Goal: Task Accomplishment & Management: Use online tool/utility

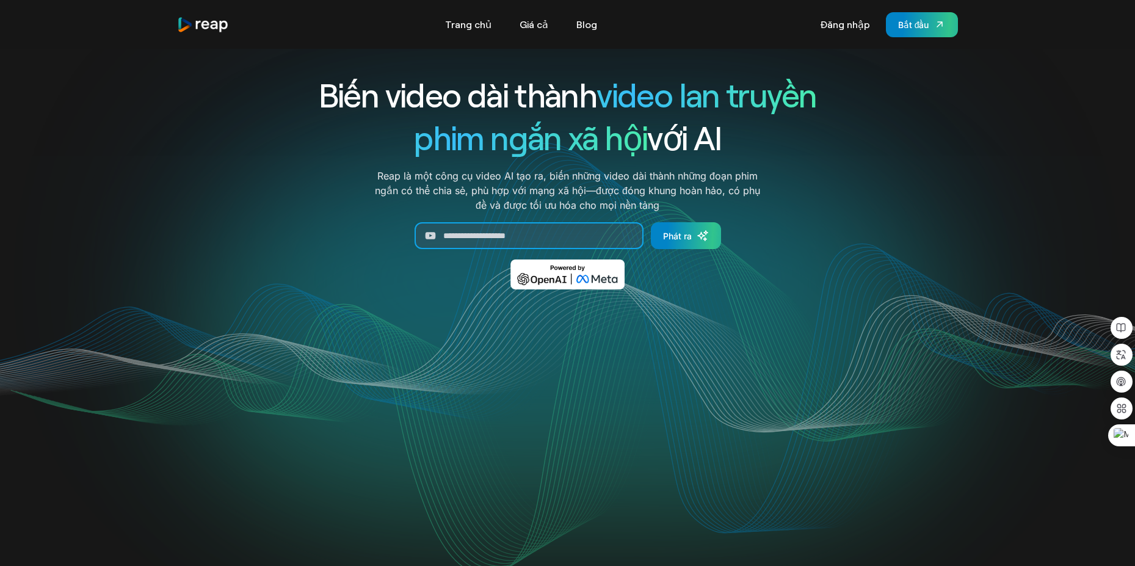
click at [528, 233] on input "Tạo biểu mẫu" at bounding box center [529, 235] width 229 height 27
click at [559, 234] on input "Tạo biểu mẫu" at bounding box center [529, 235] width 229 height 27
paste input "**********"
type input "**********"
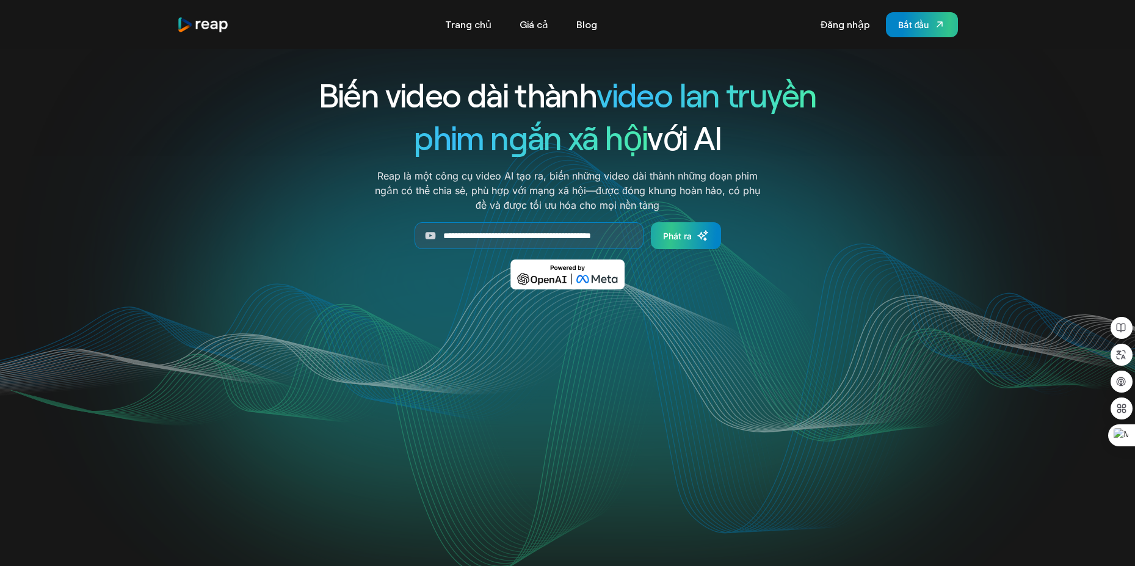
click at [683, 243] on link "Phát ra" at bounding box center [686, 235] width 70 height 27
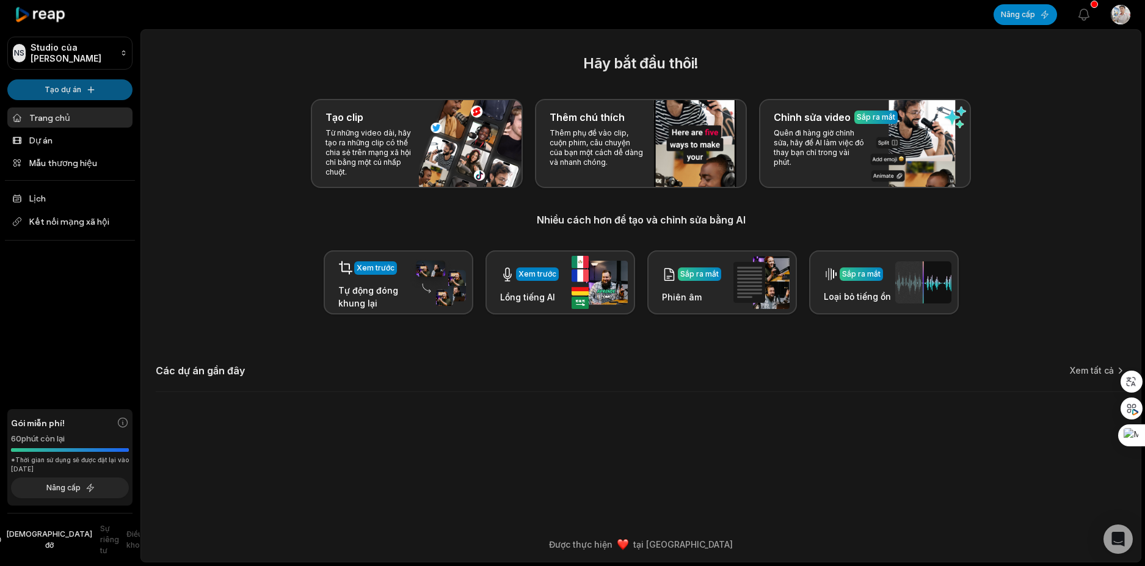
click at [73, 93] on html "NS Studio của [PERSON_NAME] dự án Trang chủ Dự án Mẫu thương hiệu Lịch Kết nối …" at bounding box center [572, 283] width 1145 height 566
click at [77, 114] on link "Tạo Clip" at bounding box center [69, 116] width 119 height 20
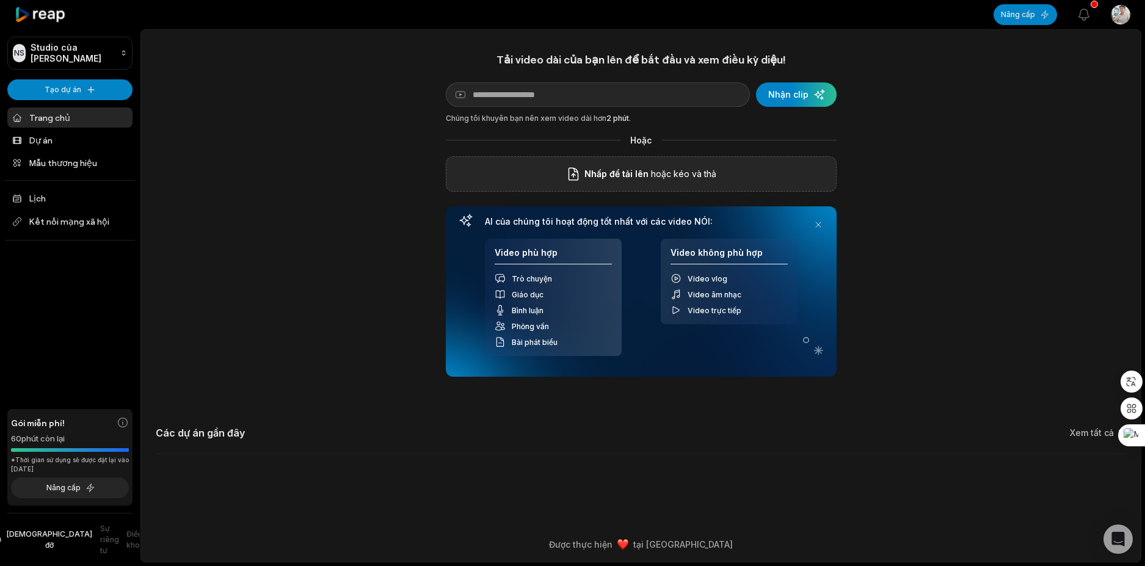
click at [683, 181] on p "hoặc kéo và thả" at bounding box center [682, 174] width 68 height 15
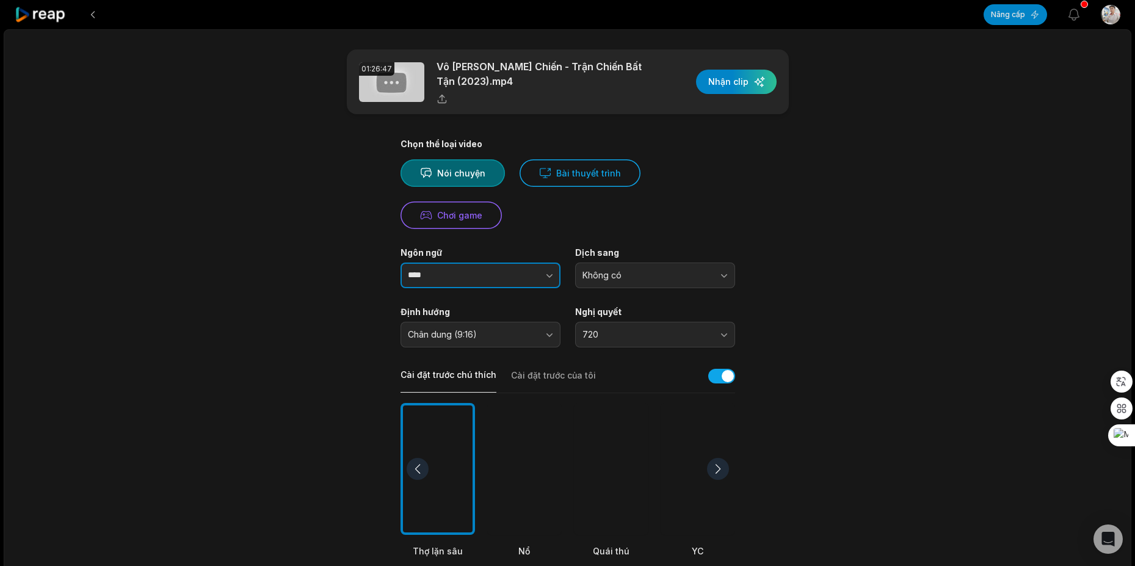
click at [538, 271] on button "button" at bounding box center [525, 276] width 70 height 26
type input "****"
click at [639, 216] on div "Nói chuyện Bài thuyết trình Chơi game" at bounding box center [568, 194] width 335 height 70
click at [621, 269] on button "Không có" at bounding box center [655, 276] width 160 height 26
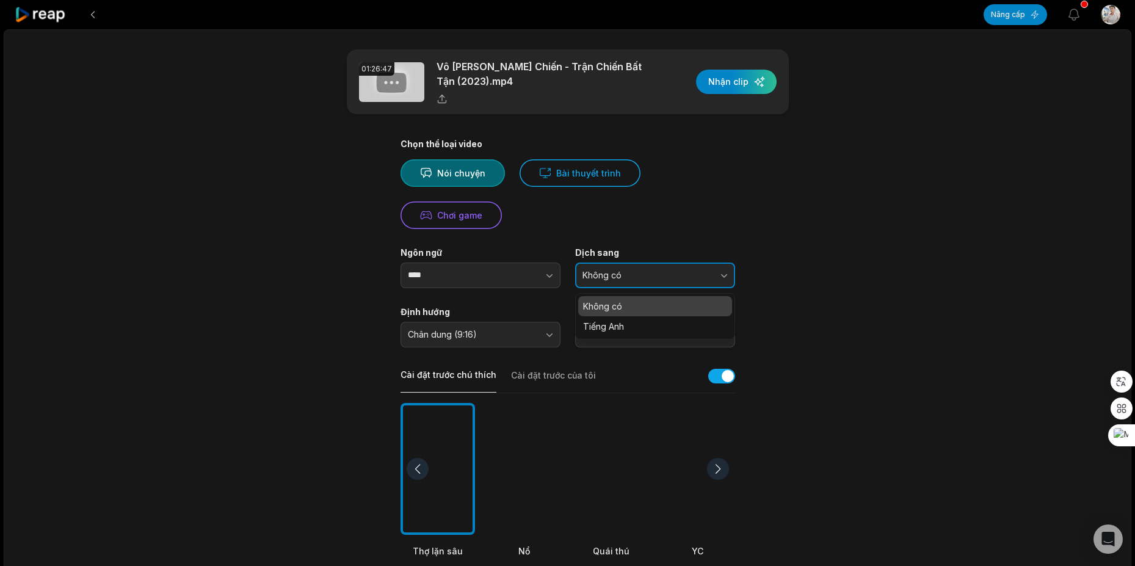
click at [657, 275] on span "Không có" at bounding box center [647, 275] width 128 height 11
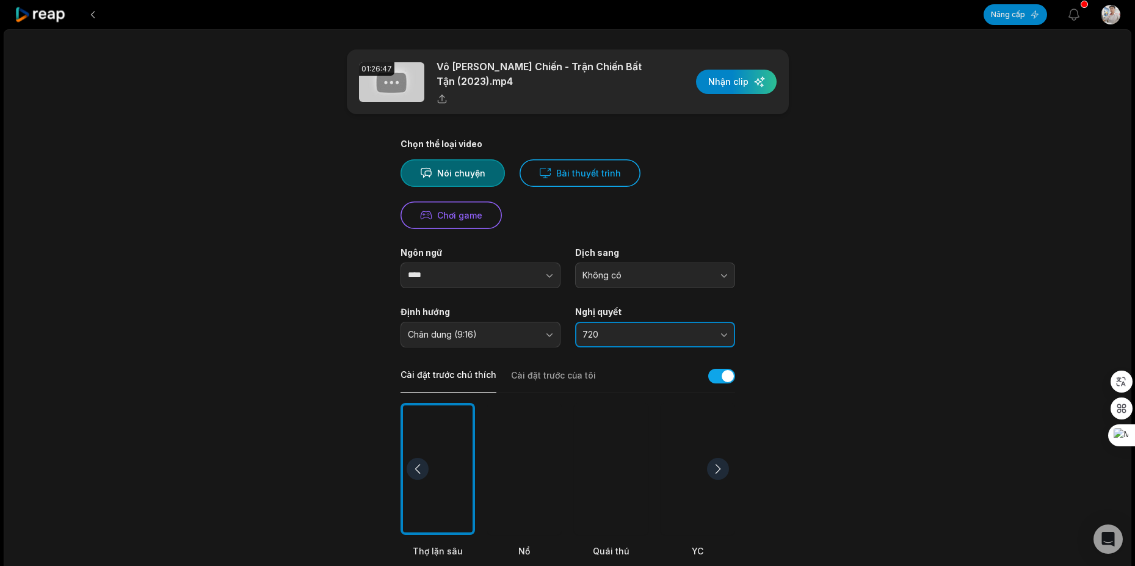
click at [641, 325] on button "720" at bounding box center [655, 335] width 160 height 26
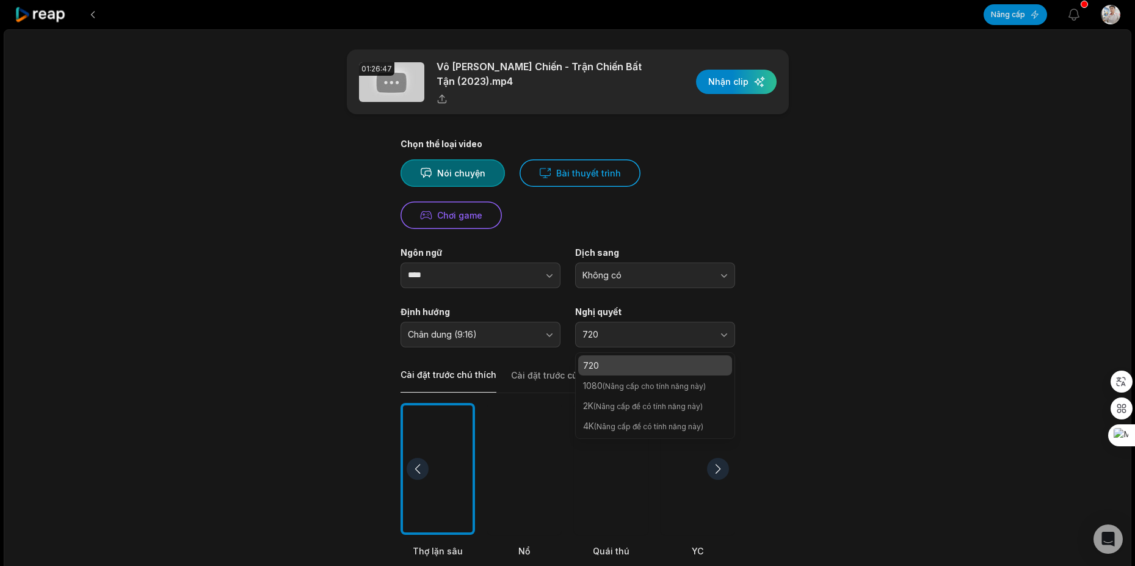
click at [863, 320] on main "01:26:47 Vô Gian Nhất Chiến - Trận Chiến Bất Tận (2023).mp4 Nhận clip Chọn thể …" at bounding box center [567, 450] width 591 height 803
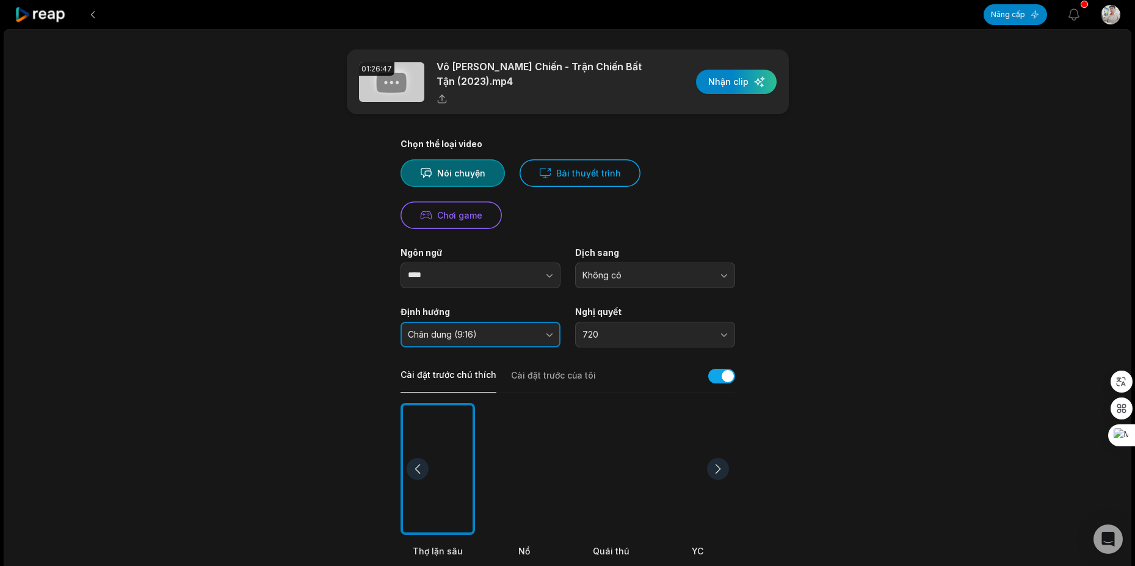
click at [527, 338] on span "Chân dung (9:16)" at bounding box center [472, 334] width 128 height 11
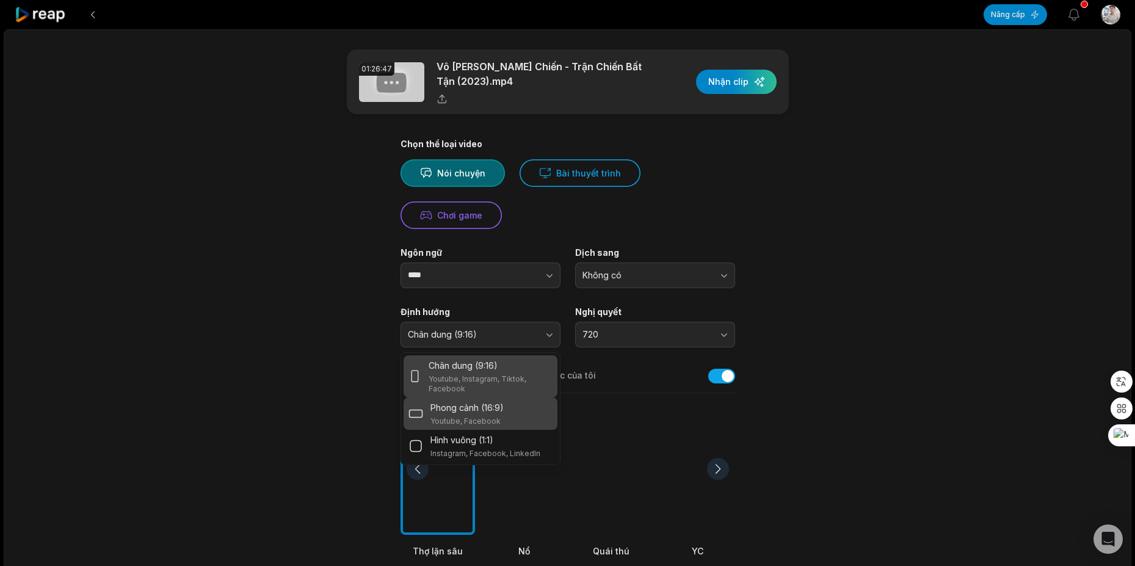
click at [507, 417] on div "Phong cảnh (16:9) Youtube, Facebook" at bounding box center [481, 413] width 144 height 25
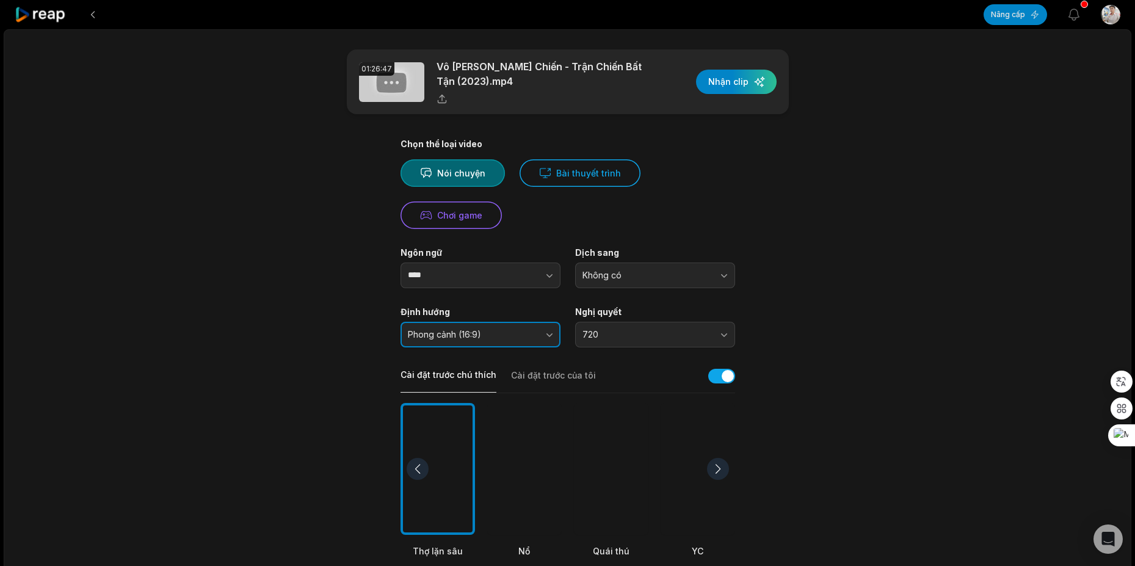
click at [525, 336] on span "Phong cảnh (16:9)" at bounding box center [472, 334] width 128 height 11
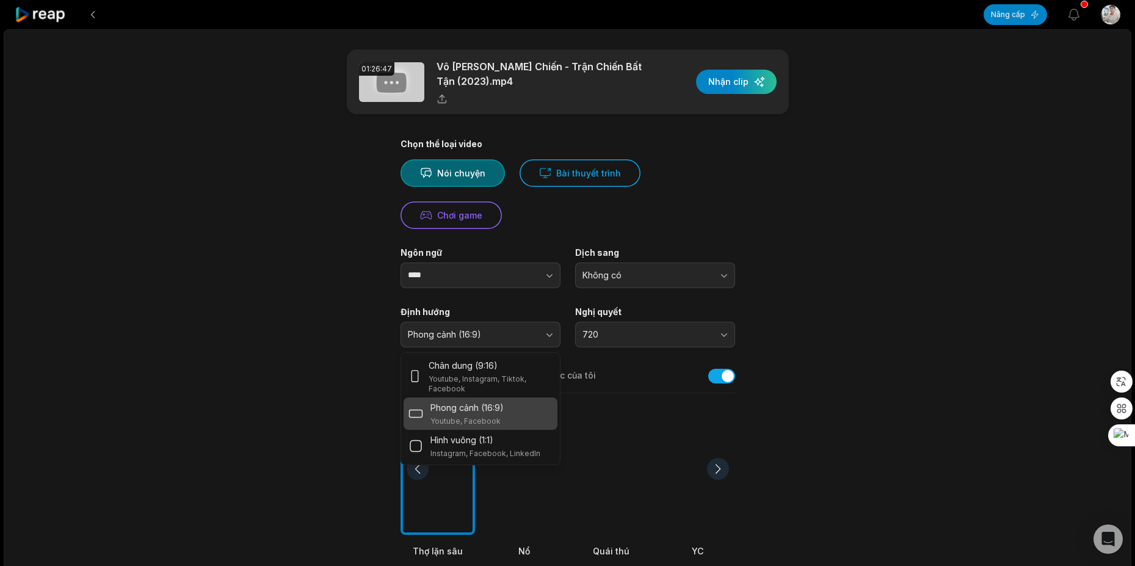
click at [903, 313] on div "01:26:47 Vô Gian Nhất Chiến - Trận Chiến Bất Tận (2023).mp4 Nhận clip Chọn thể …" at bounding box center [568, 482] width 1128 height 907
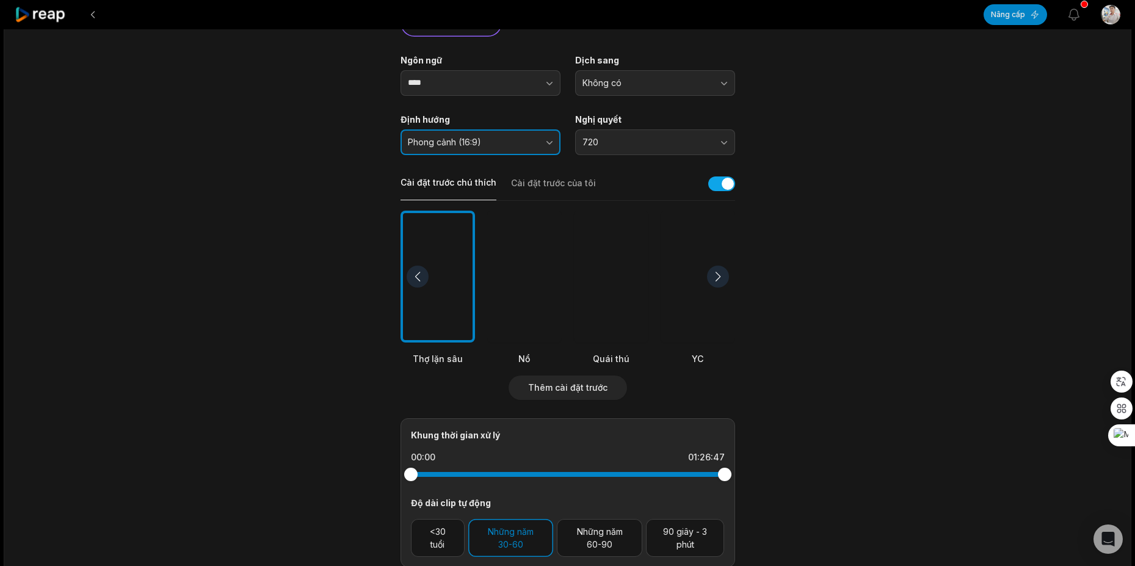
scroll to position [244, 0]
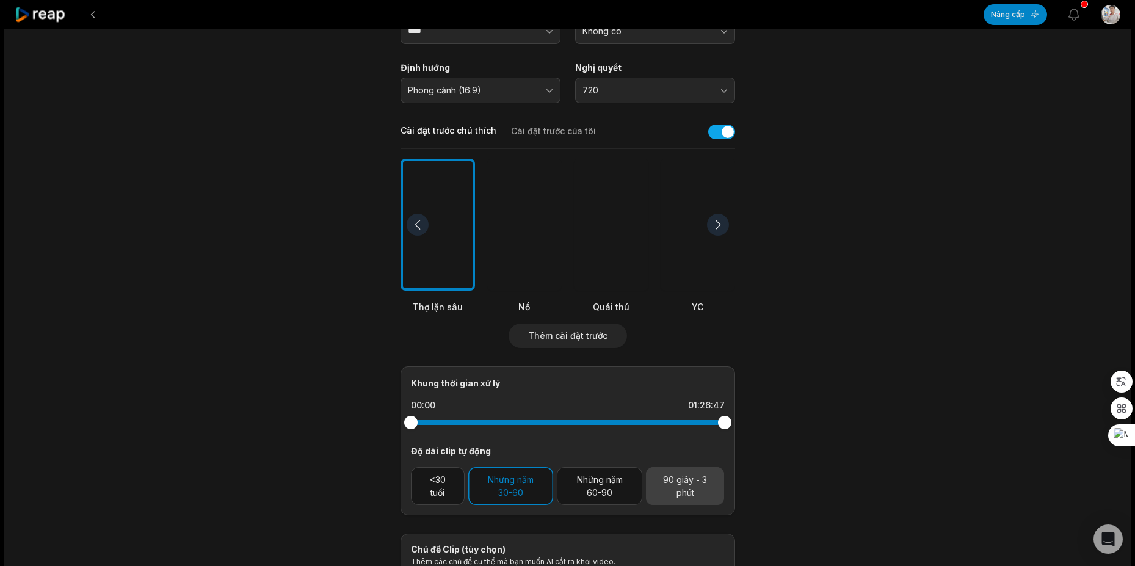
click at [694, 487] on font "90 giây - 3 phút" at bounding box center [685, 485] width 44 height 23
click at [692, 484] on font "90 giây - 3 phút" at bounding box center [685, 485] width 44 height 23
click at [507, 484] on font "Những năm 30-60" at bounding box center [511, 485] width 46 height 23
click at [689, 502] on button "90 giây - 3 phút" at bounding box center [685, 486] width 78 height 38
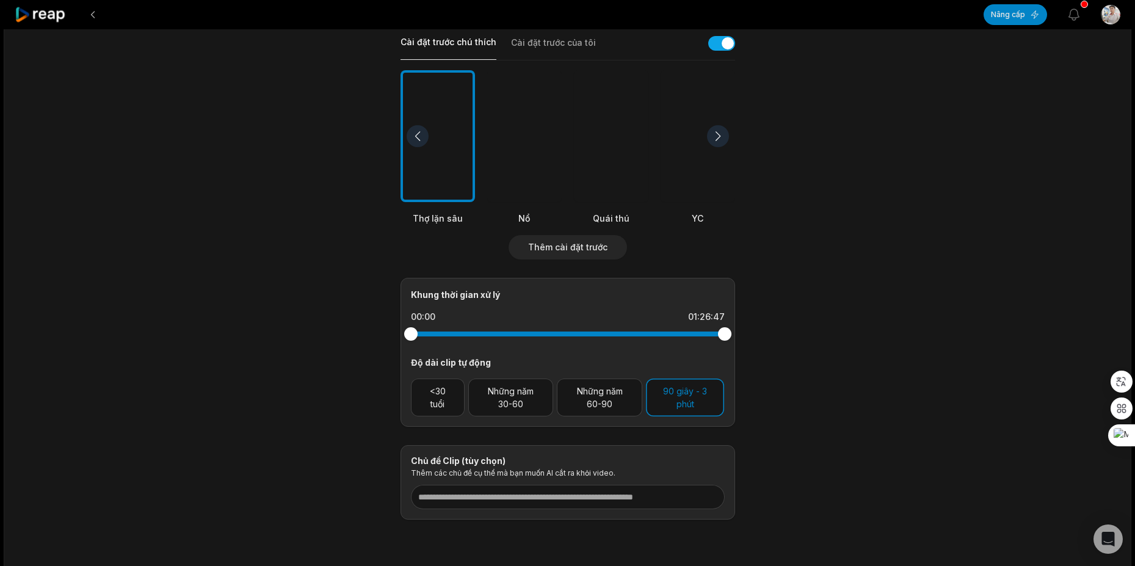
scroll to position [374, 0]
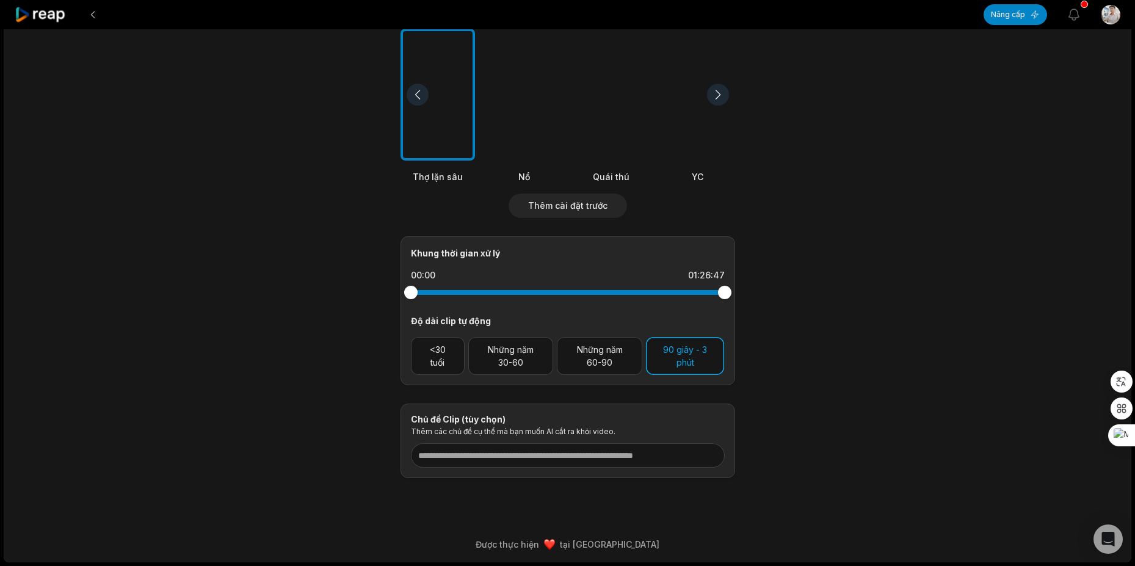
click at [682, 369] on button "90 giây - 3 phút" at bounding box center [685, 356] width 78 height 38
click at [692, 358] on font "90 giây - 3 phút" at bounding box center [685, 355] width 44 height 23
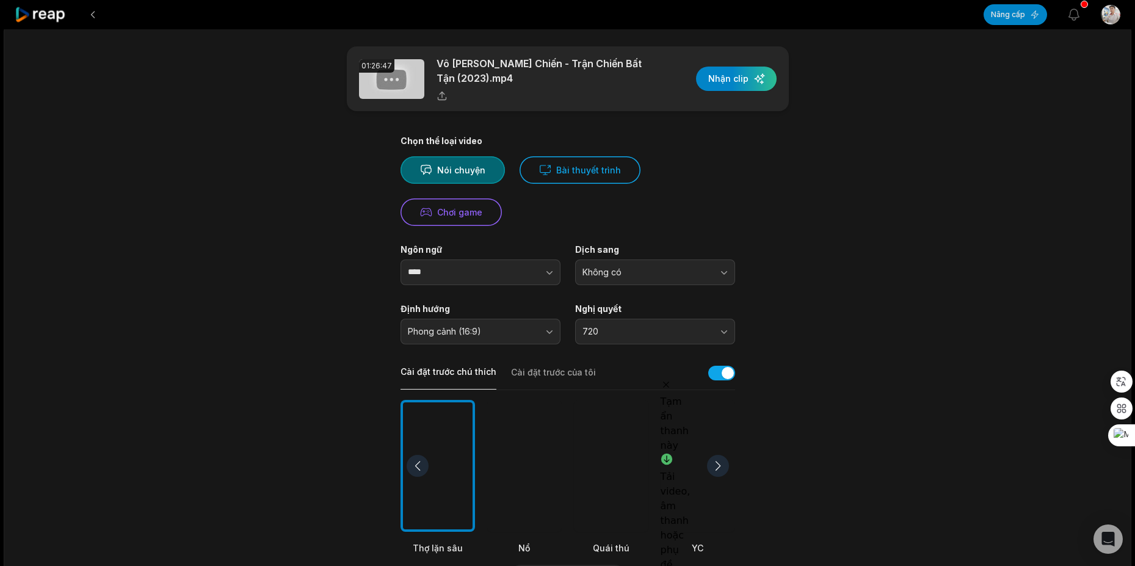
scroll to position [0, 0]
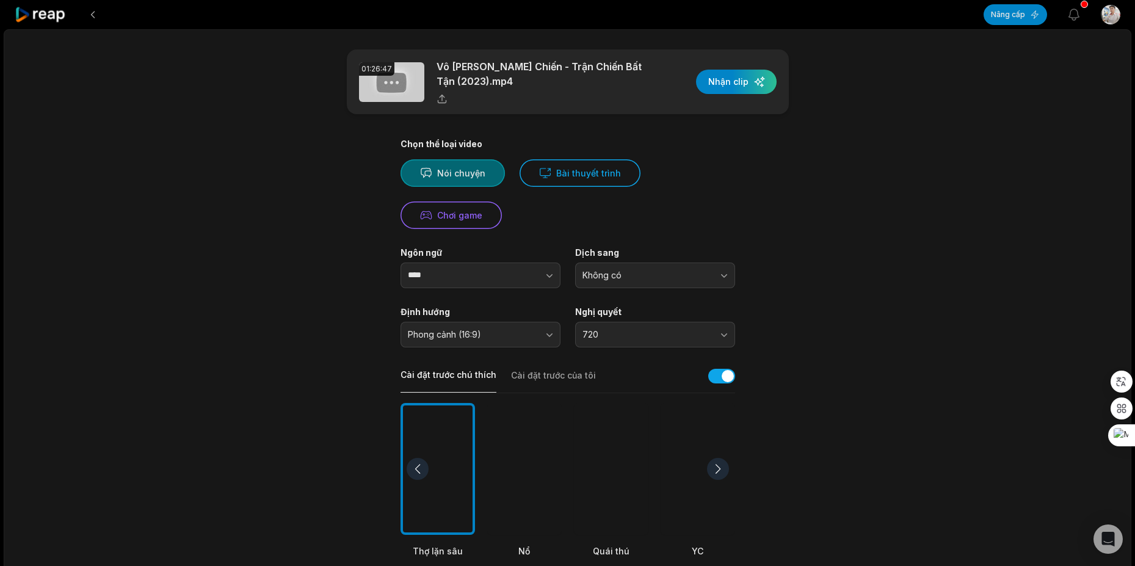
click at [451, 174] on font "Nói chuyện" at bounding box center [461, 173] width 48 height 10
click at [579, 175] on font "Bài thuyết trình" at bounding box center [588, 173] width 65 height 10
click at [465, 178] on font "Nói chuyện" at bounding box center [461, 173] width 48 height 10
click at [567, 164] on button "Bài thuyết trình" at bounding box center [580, 172] width 121 height 27
click at [557, 171] on font "Bài thuyết trình" at bounding box center [588, 173] width 65 height 10
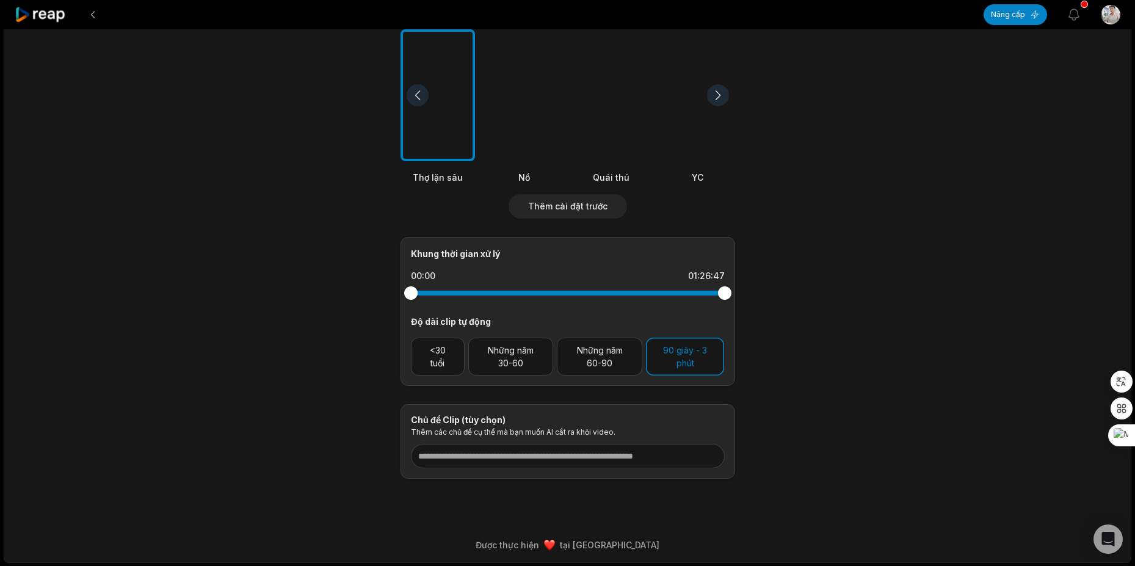
scroll to position [374, 0]
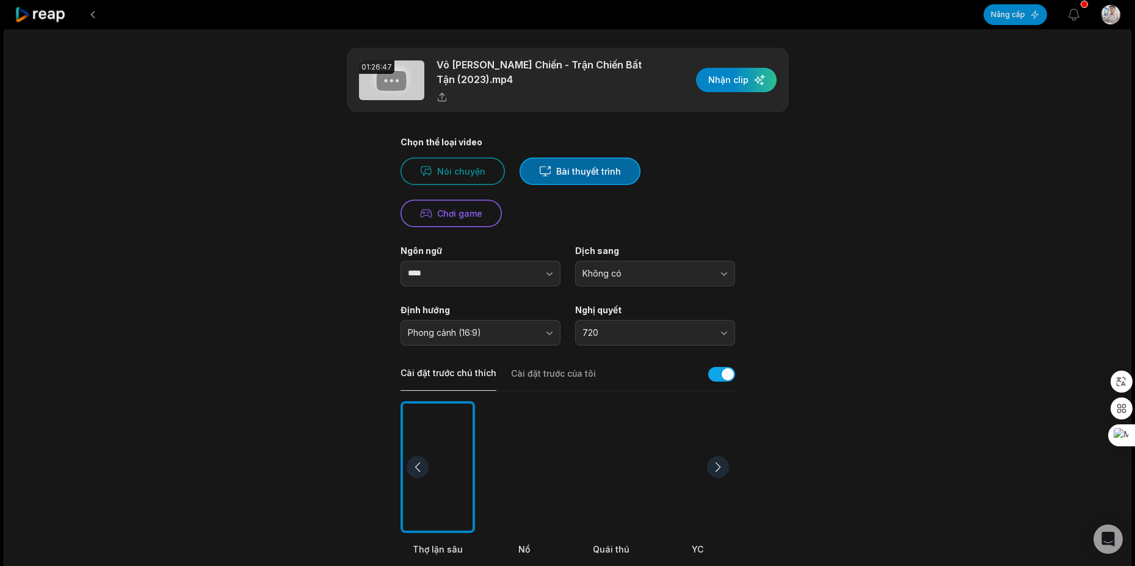
scroll to position [0, 0]
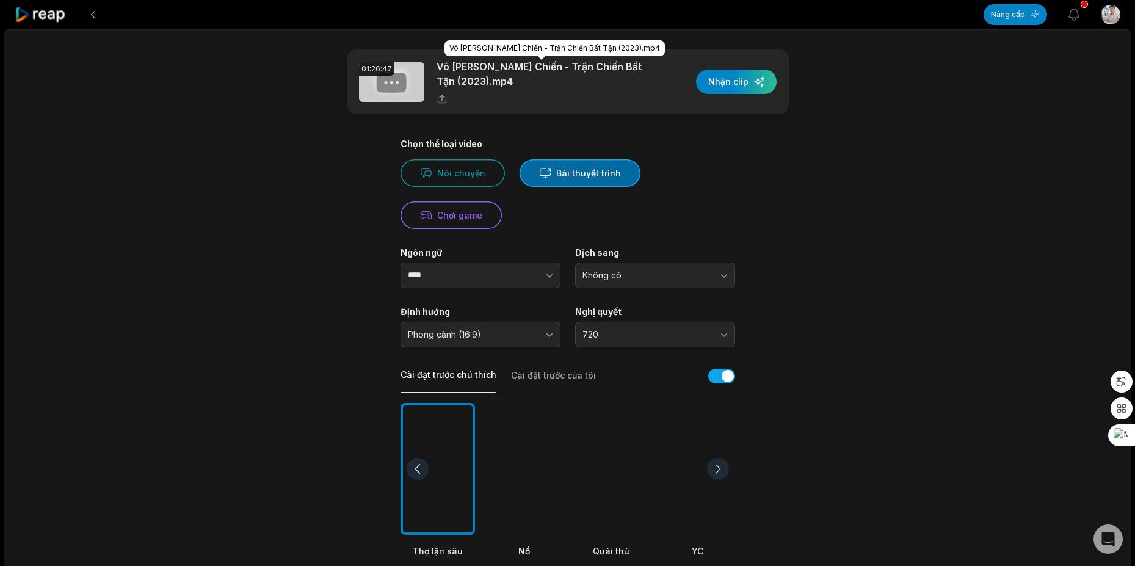
click at [526, 85] on p "Vô Gian Nhất Chiến - Trận Chiến Bất Tận (2023).mp4" at bounding box center [542, 73] width 211 height 29
click at [763, 87] on div "button" at bounding box center [736, 82] width 81 height 24
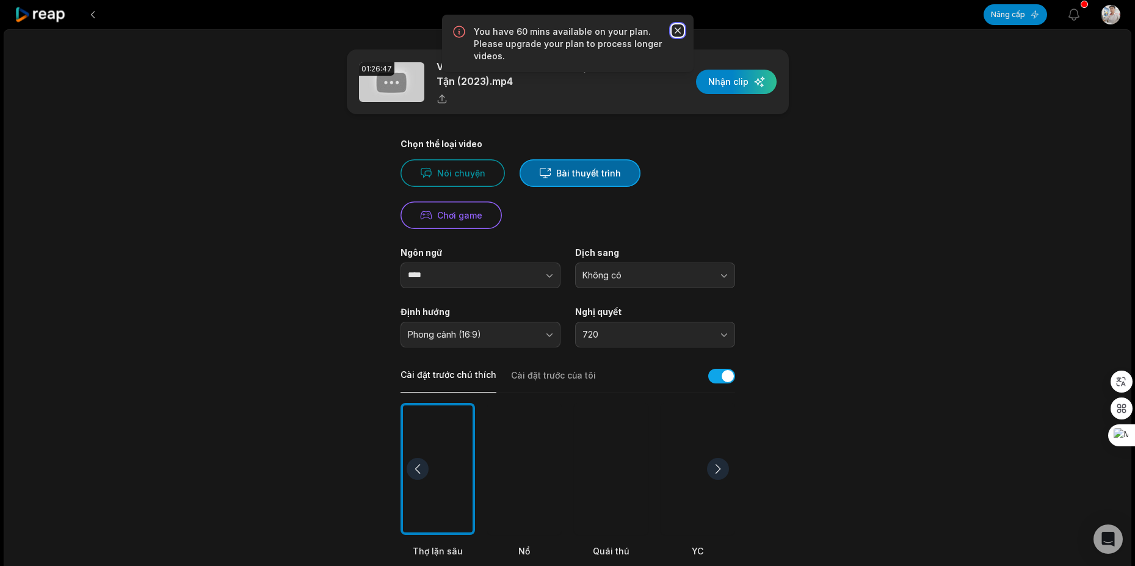
click at [679, 29] on icon "button" at bounding box center [677, 30] width 6 height 6
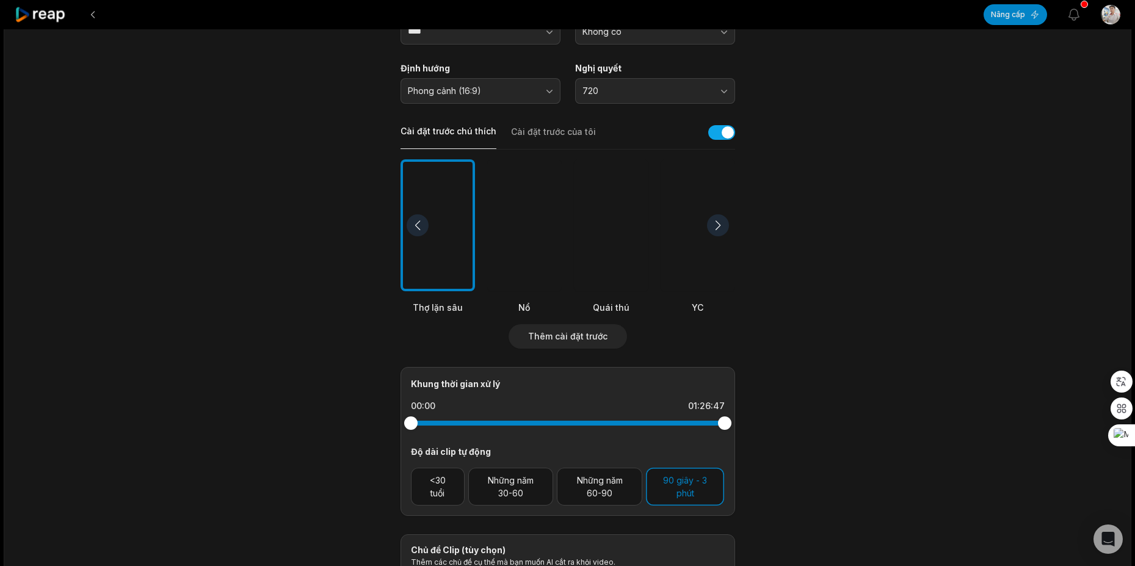
scroll to position [244, 0]
click at [612, 489] on font "Những năm 60-90" at bounding box center [600, 485] width 46 height 23
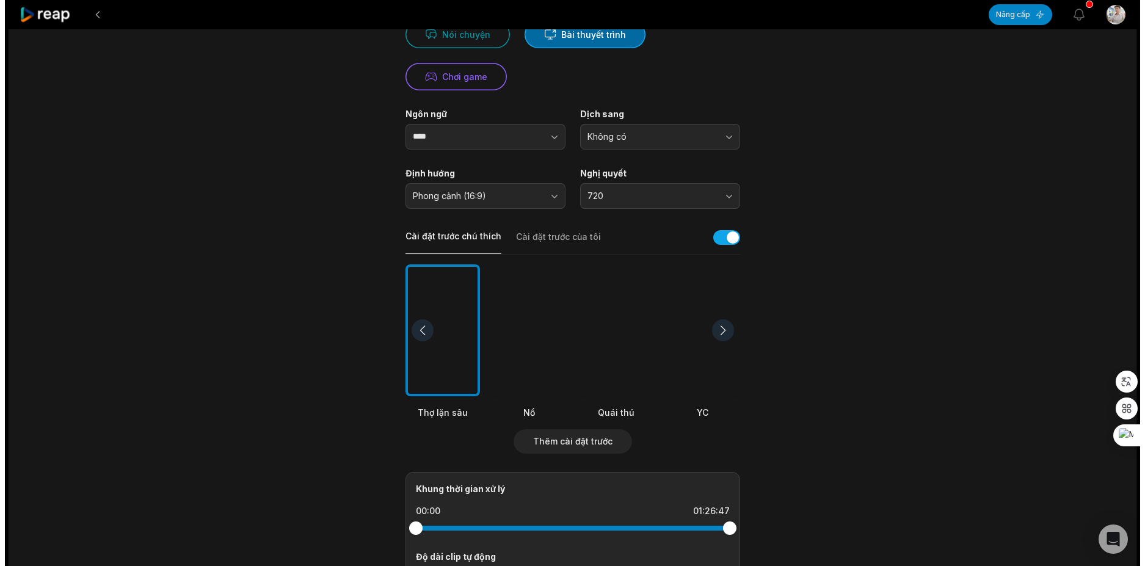
scroll to position [0, 0]
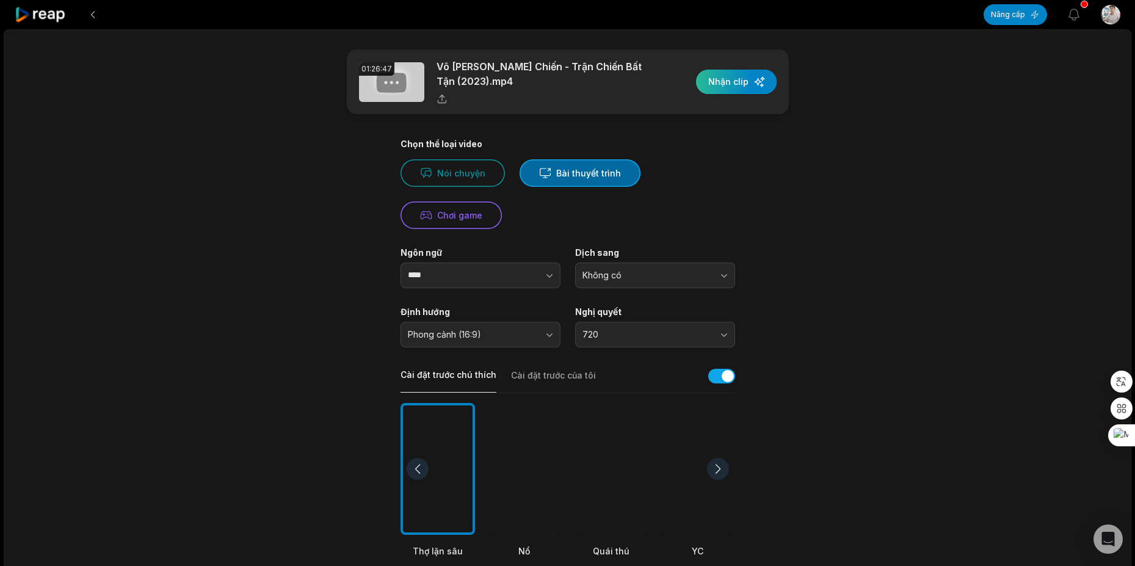
click at [735, 81] on div "button" at bounding box center [736, 82] width 81 height 24
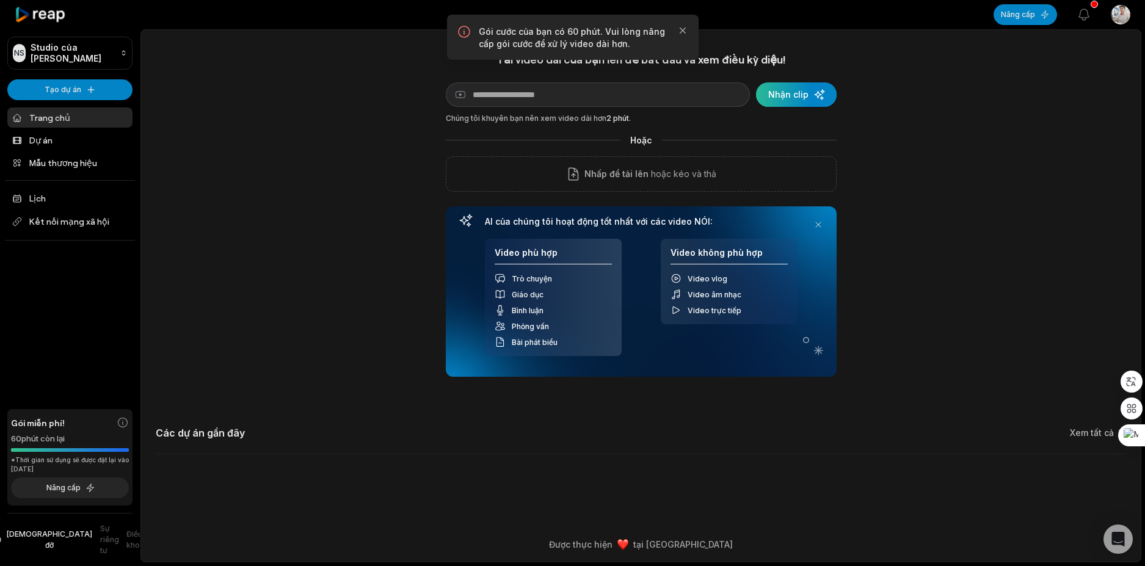
click at [812, 96] on div "submit" at bounding box center [796, 94] width 81 height 24
